Goal: Task Accomplishment & Management: Use online tool/utility

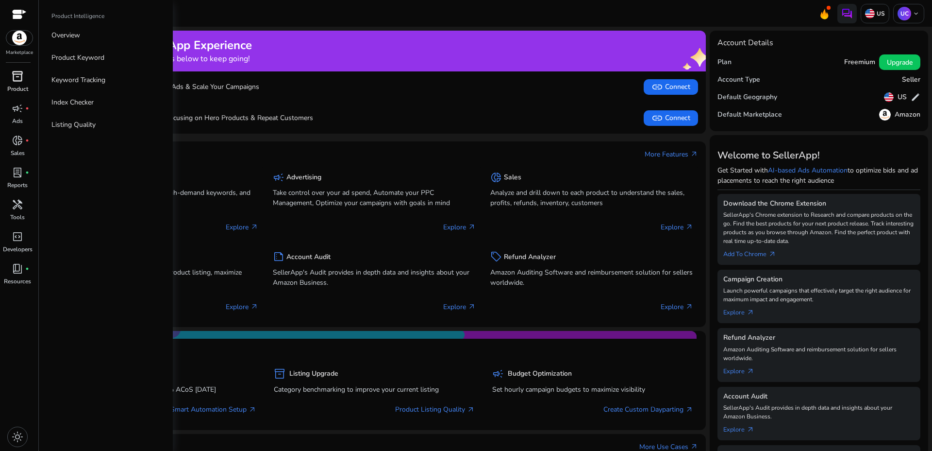
click at [13, 81] on span "inventory_2" at bounding box center [18, 76] width 12 height 12
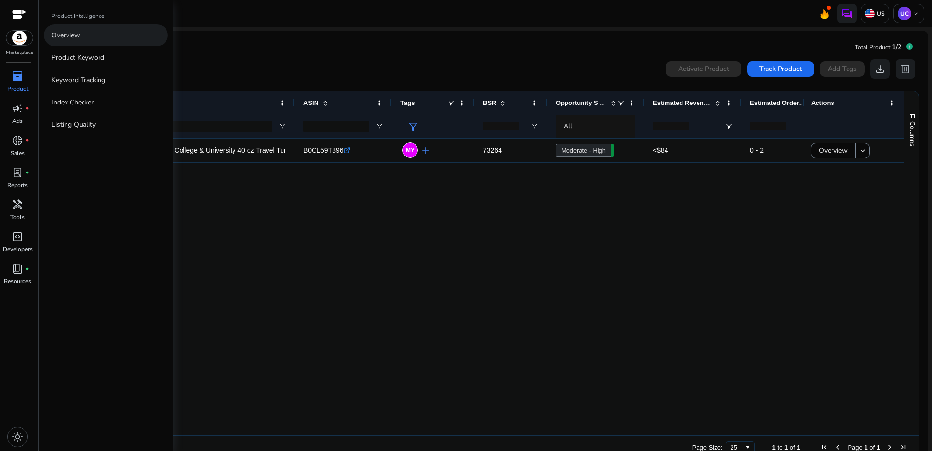
click at [80, 35] on p "Overview" at bounding box center [65, 35] width 29 height 10
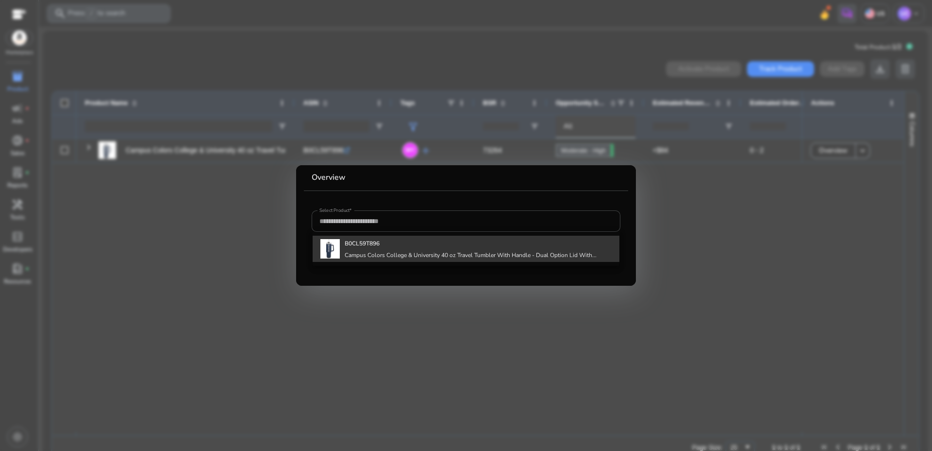
click at [352, 245] on b "B0CL59T896" at bounding box center [362, 243] width 35 height 8
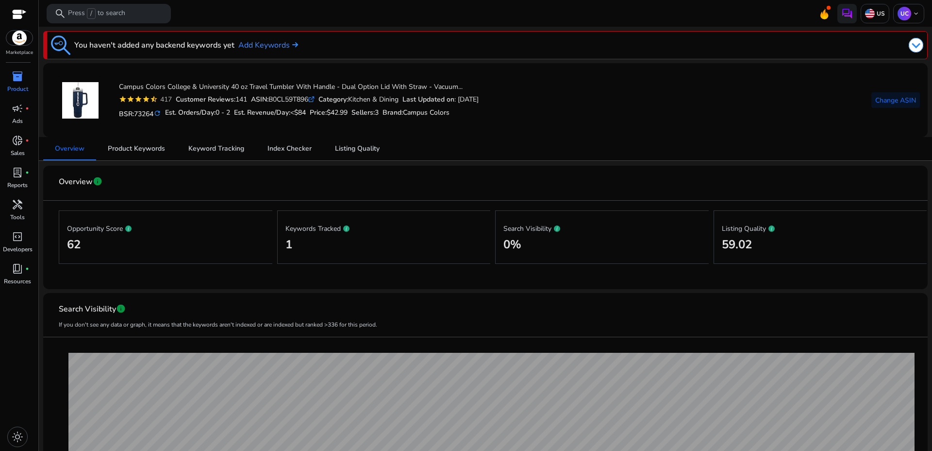
click at [22, 13] on div at bounding box center [19, 15] width 15 height 11
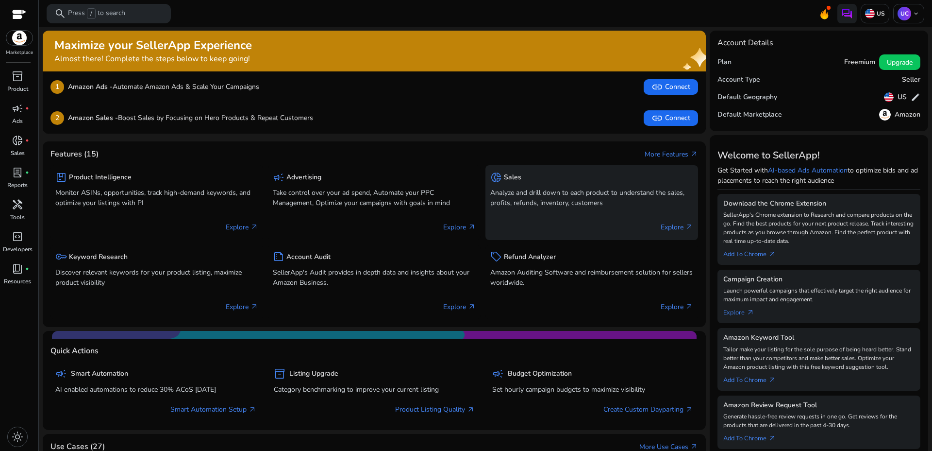
click at [553, 195] on p "Analyze and drill down to each product to understand the sales, profits, refund…" at bounding box center [591, 197] width 203 height 20
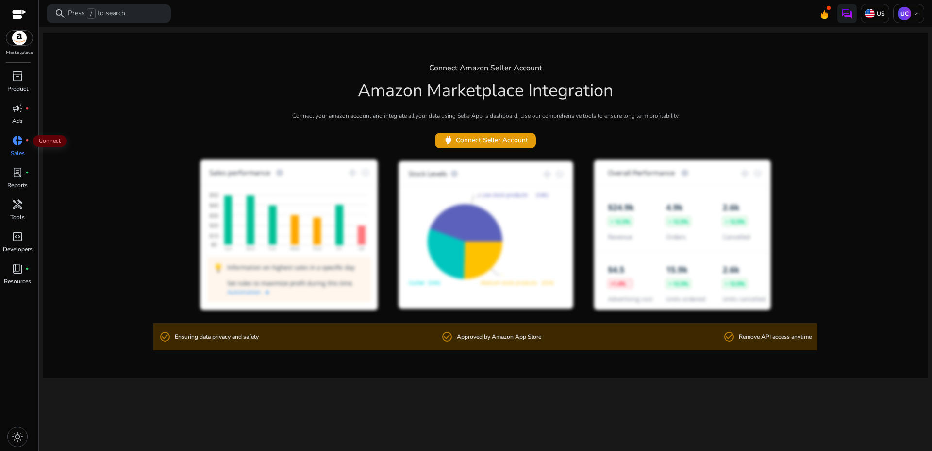
click at [19, 138] on span "donut_small" at bounding box center [18, 141] width 12 height 12
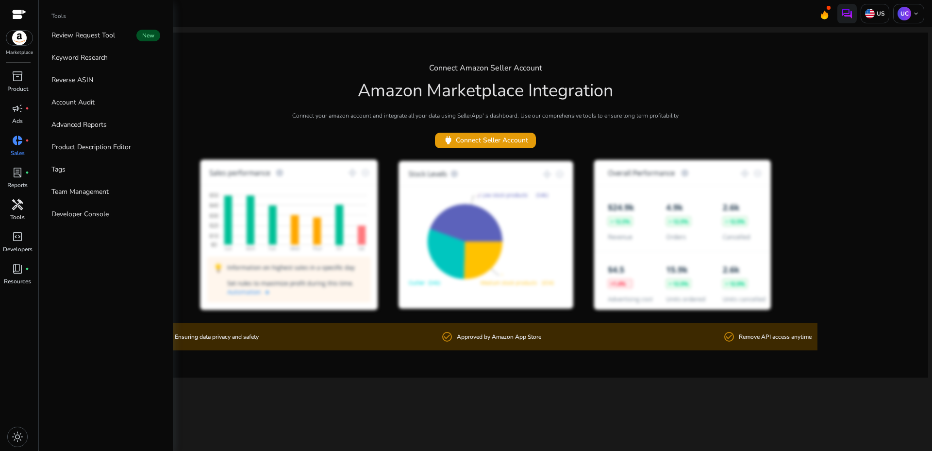
click at [17, 204] on span "handyman" at bounding box center [18, 205] width 12 height 12
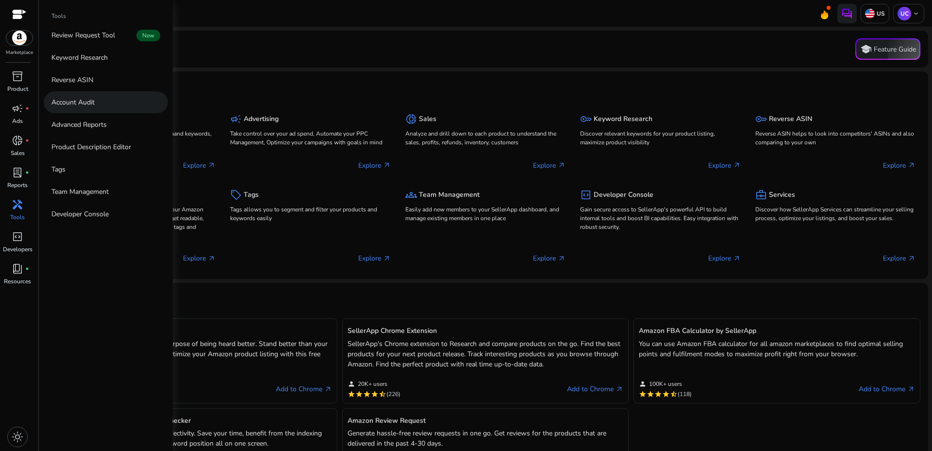
click at [82, 99] on p "Account Audit" at bounding box center [72, 102] width 43 height 10
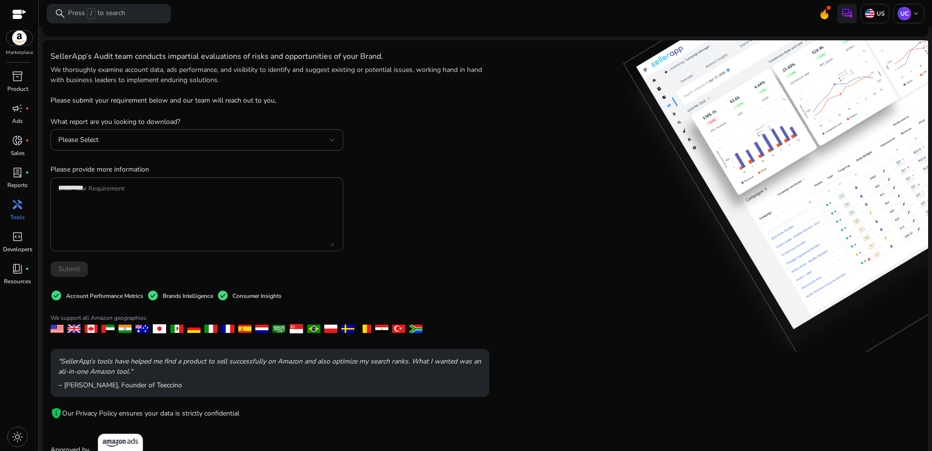
scroll to position [51, 0]
